Goal: Task Accomplishment & Management: Manage account settings

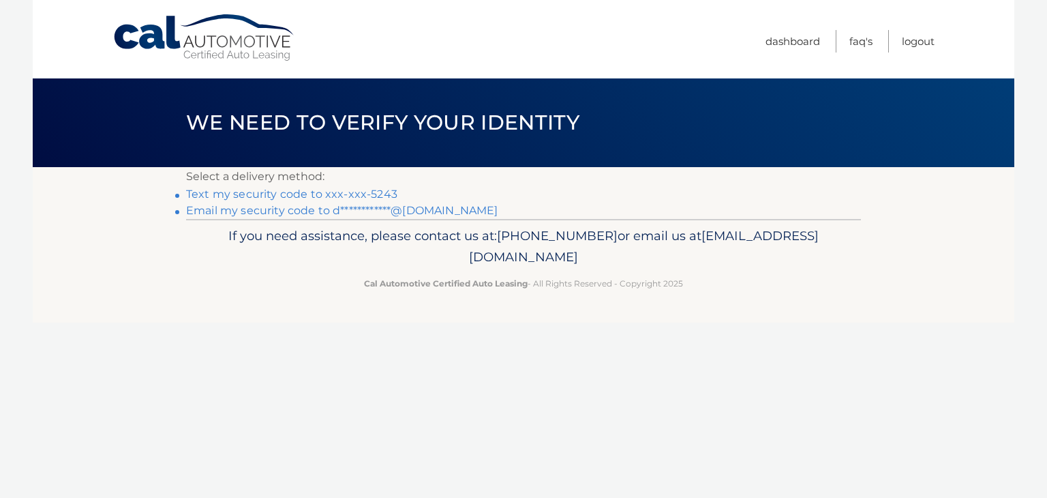
click at [349, 193] on link "Text my security code to xxx-xxx-5243" at bounding box center [291, 193] width 211 height 13
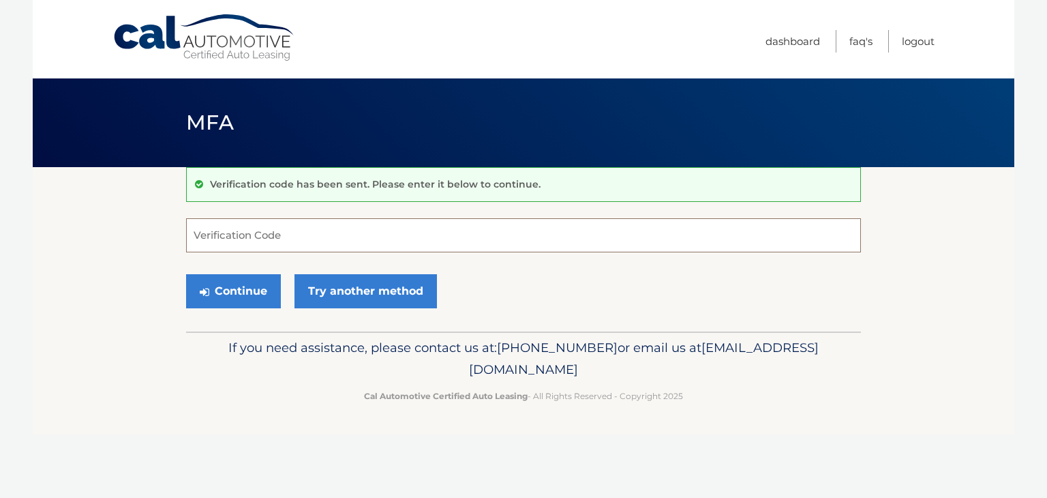
click at [380, 224] on input "Verification Code" at bounding box center [523, 235] width 675 height 34
type input "562174"
click at [228, 273] on div "Continue Try another method" at bounding box center [523, 292] width 675 height 46
click at [228, 287] on button "Continue" at bounding box center [233, 291] width 95 height 34
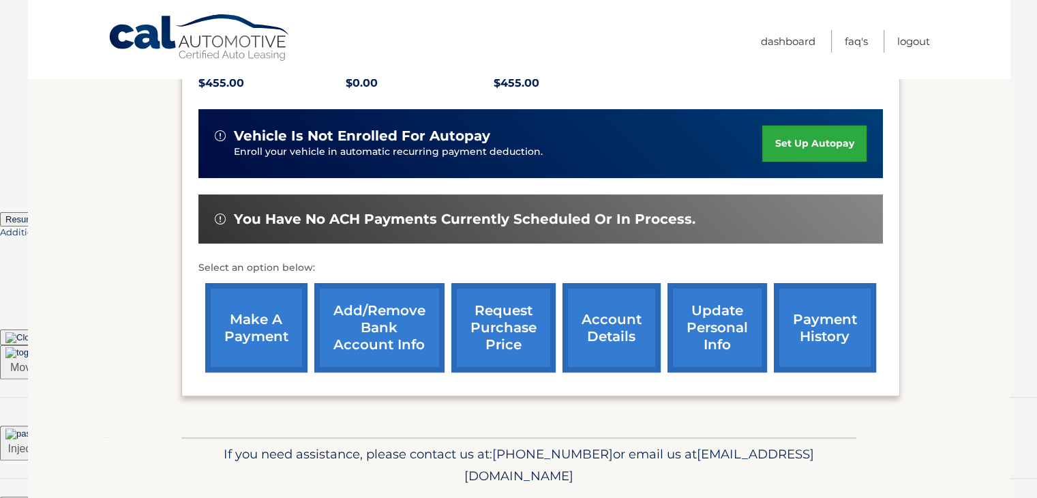
scroll to position [327, 0]
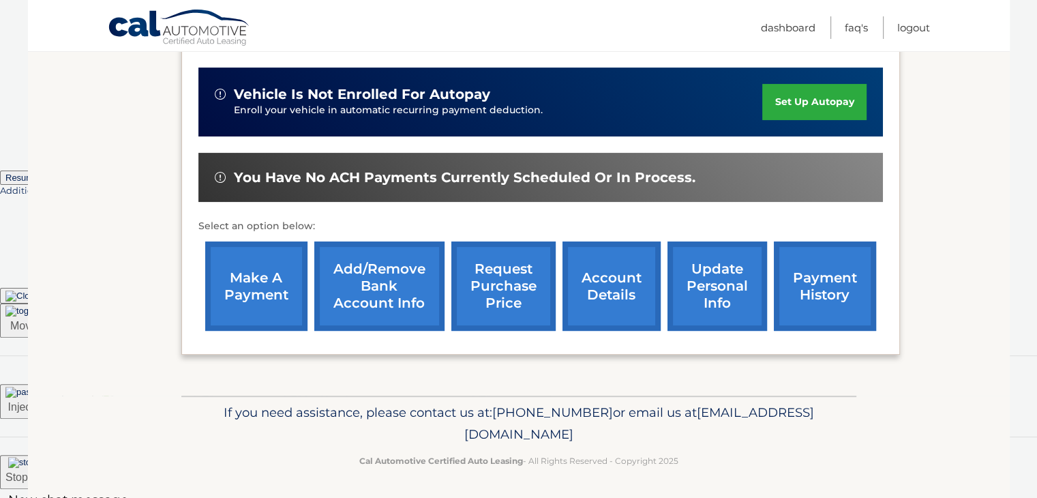
click at [281, 290] on link "make a payment" at bounding box center [256, 285] width 102 height 89
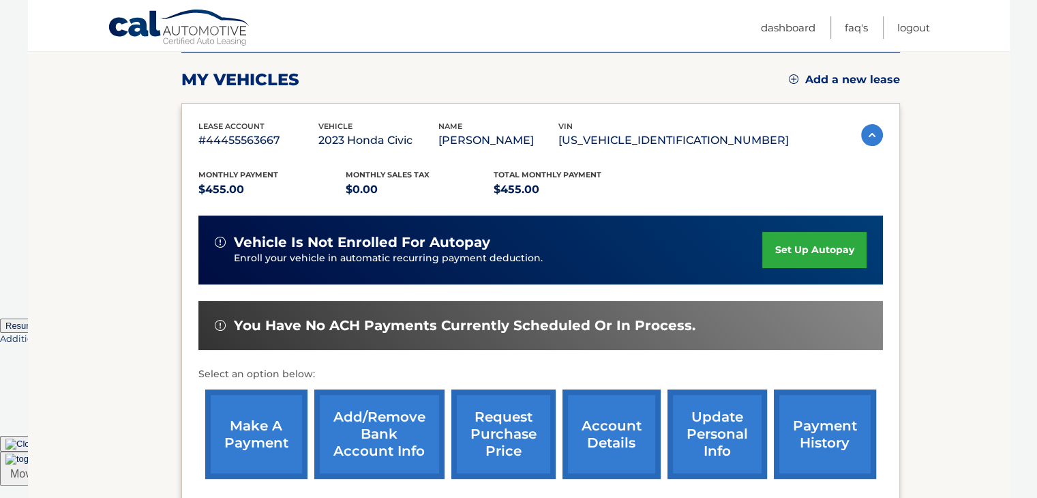
scroll to position [123, 0]
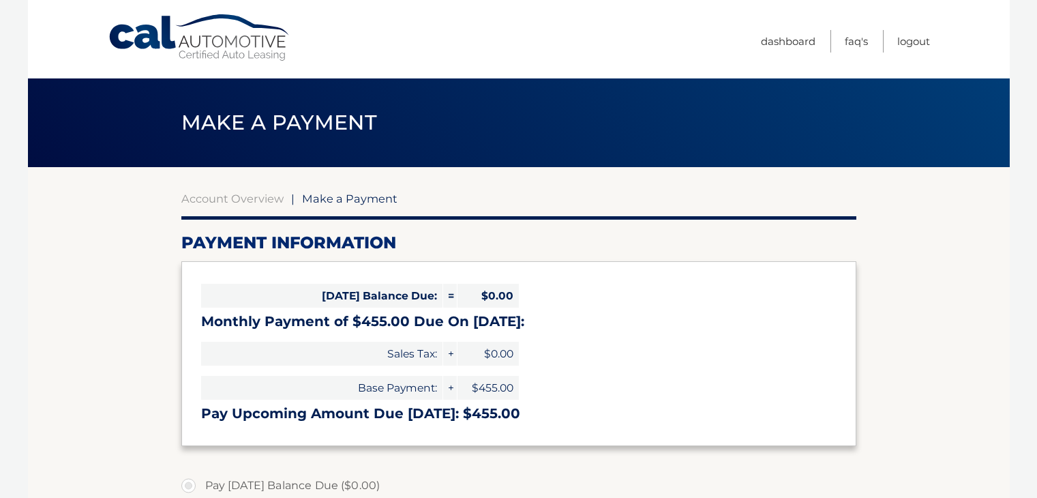
select select "ZGI2NGZmMzEtNmE3Mi00MmVjLThmNjctMWUyODZkODY4MWY2"
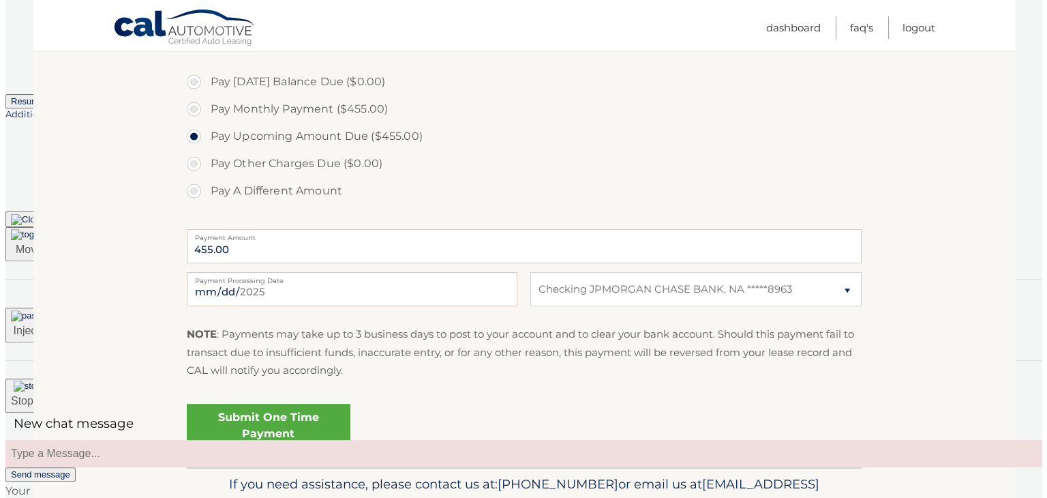
scroll to position [409, 0]
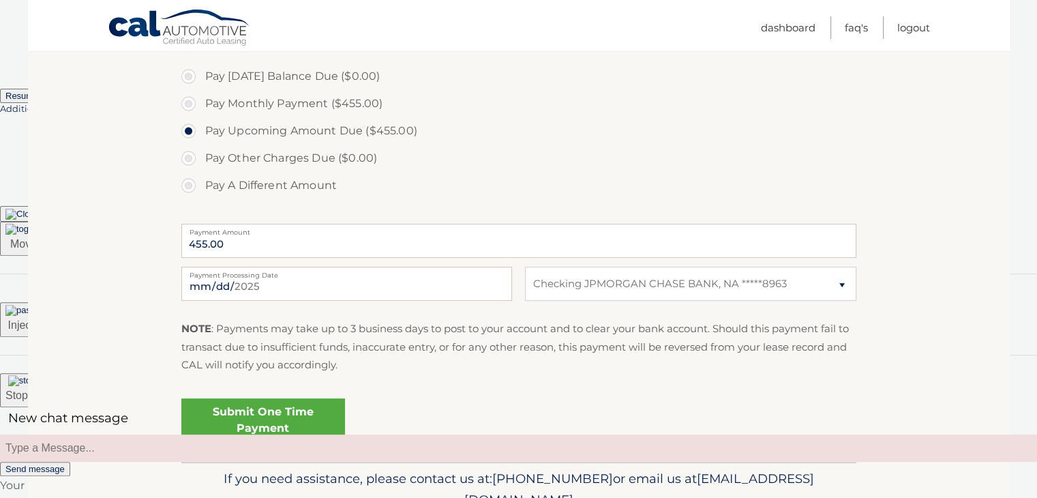
click at [295, 418] on link "Submit One Time Payment" at bounding box center [263, 420] width 164 height 44
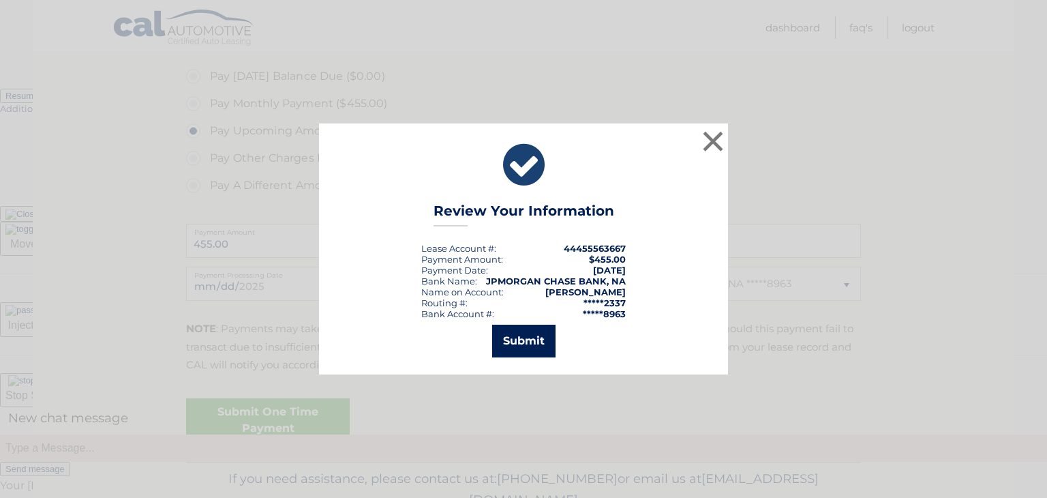
click at [513, 333] on button "Submit" at bounding box center [523, 341] width 63 height 33
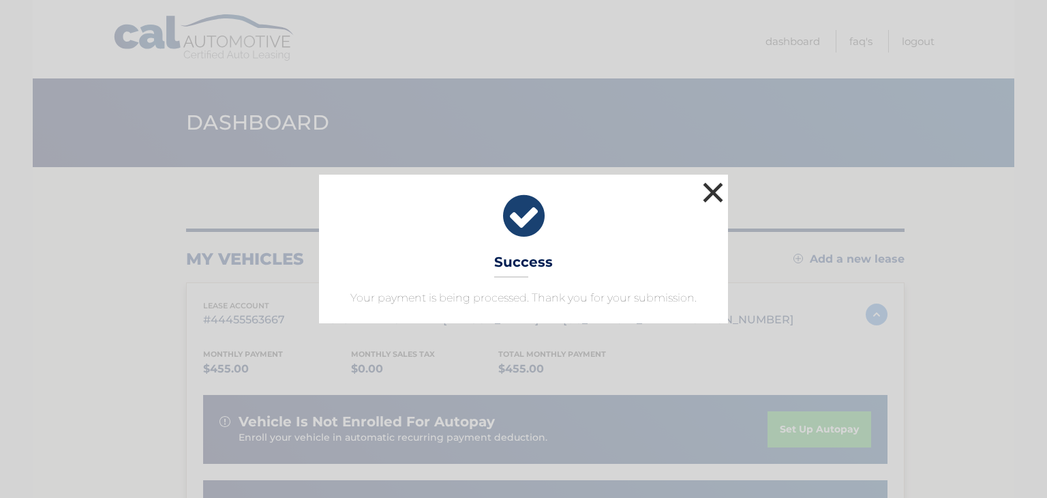
click at [712, 190] on button "×" at bounding box center [712, 192] width 27 height 27
